Goal: Information Seeking & Learning: Understand process/instructions

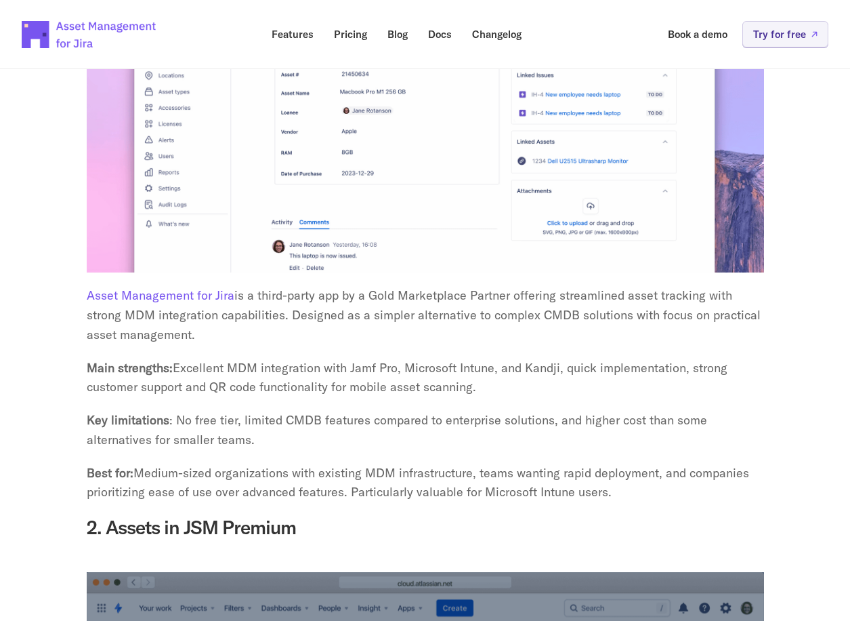
scroll to position [2913, 0]
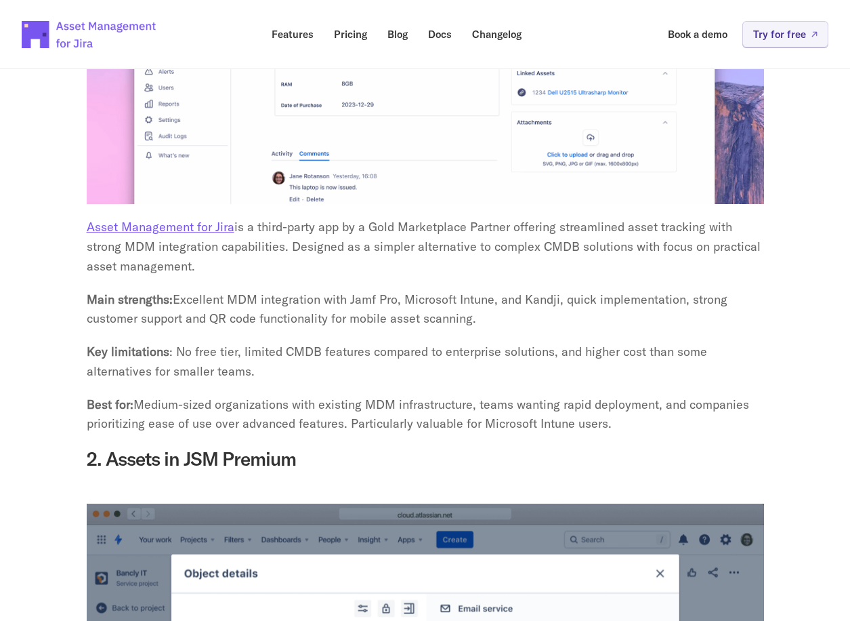
click at [178, 219] on link "Asset Management for Jira" at bounding box center [161, 227] width 148 height 16
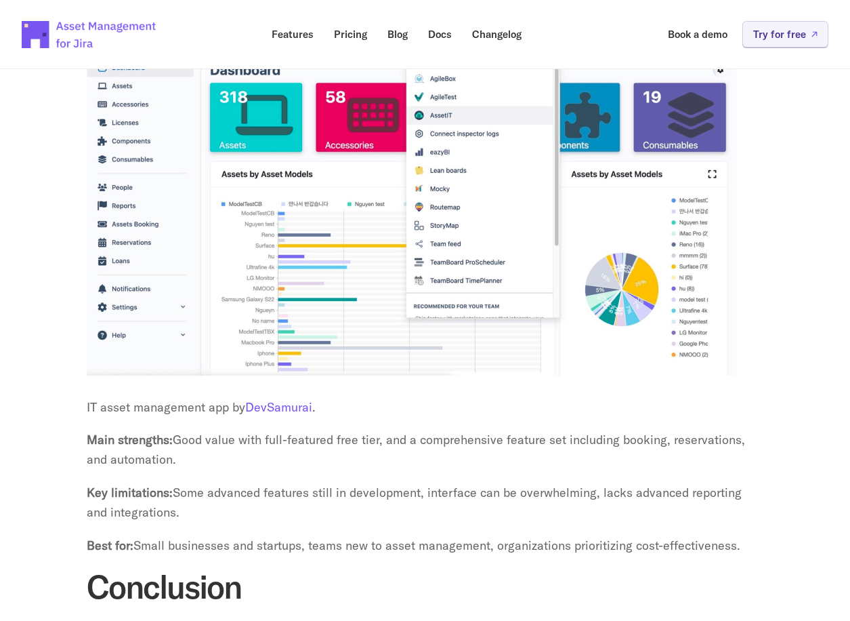
scroll to position [4539, 0]
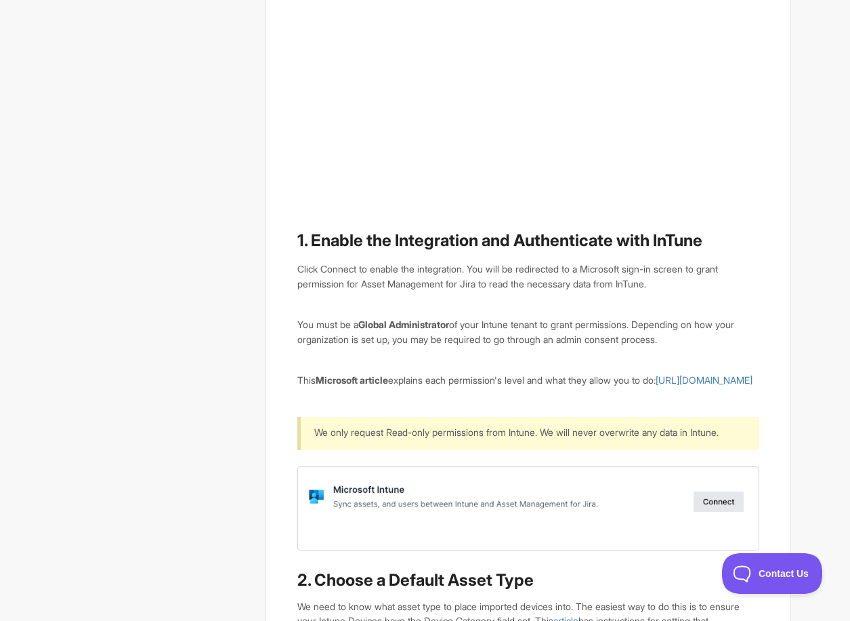
scroll to position [949, 0]
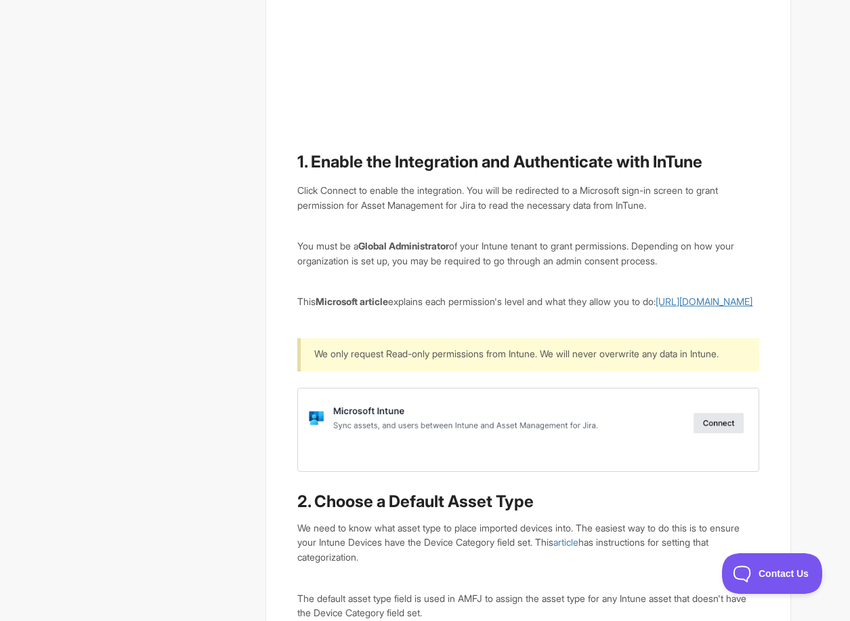
click at [656, 307] on link "https://learn.microsoft.com/en-us/entra/identity/role-based-access-control/perm…" at bounding box center [704, 301] width 97 height 12
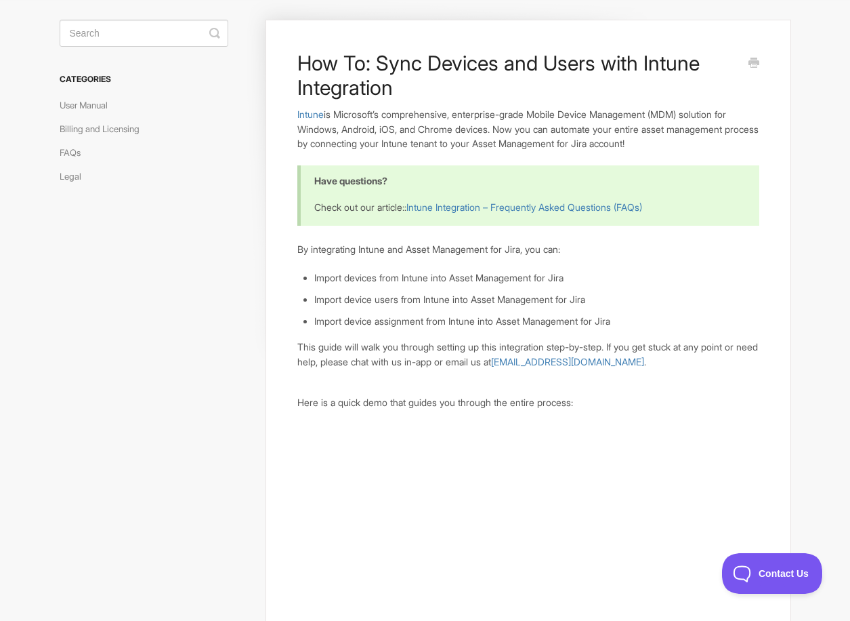
scroll to position [68, 0]
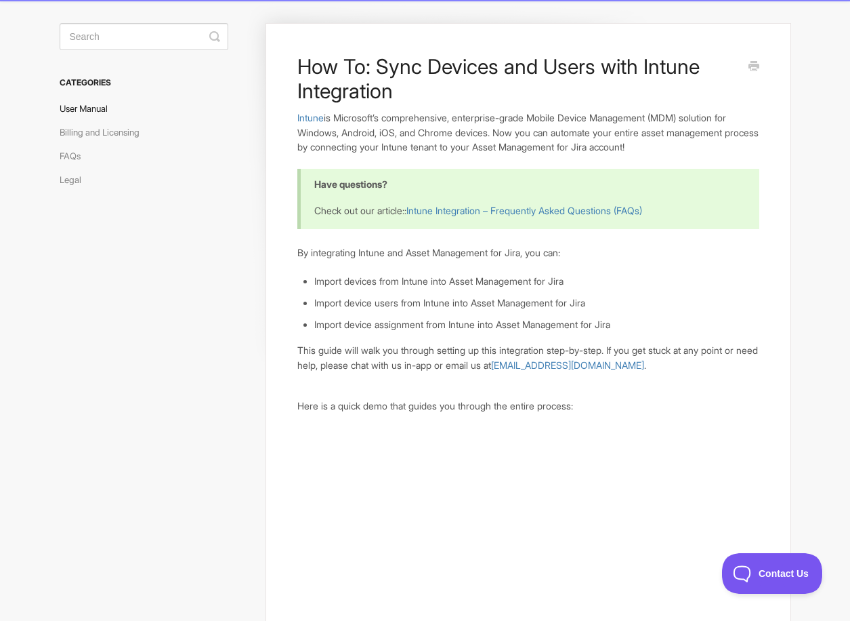
click at [98, 106] on link "User Manual" at bounding box center [89, 109] width 58 height 22
